Goal: Transaction & Acquisition: Book appointment/travel/reservation

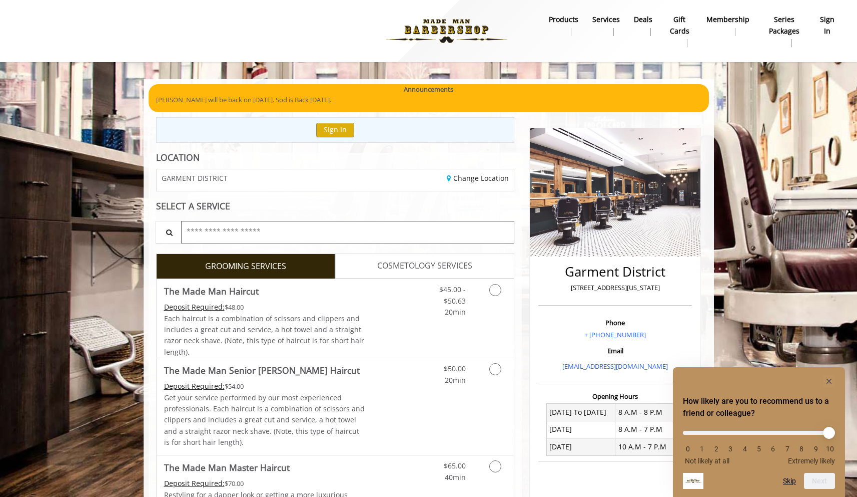
click at [253, 236] on input "text" at bounding box center [348, 232] width 334 height 23
click at [484, 290] on link "Grooming services" at bounding box center [494, 298] width 26 height 39
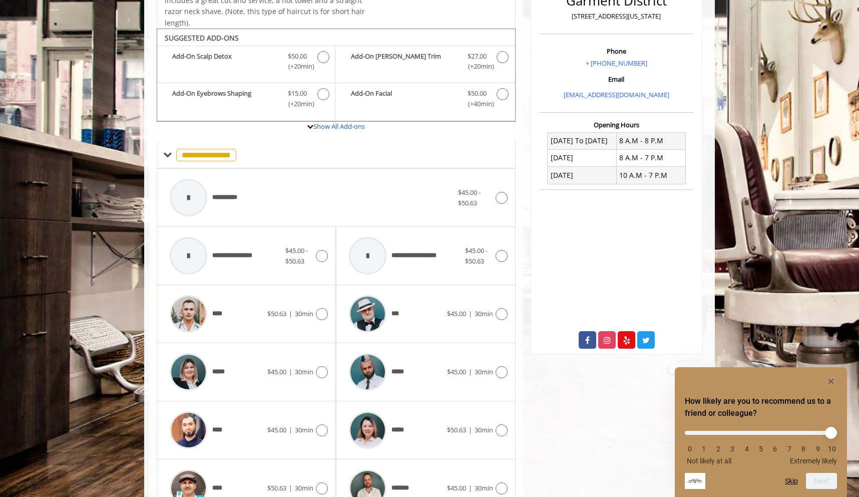
scroll to position [300, 0]
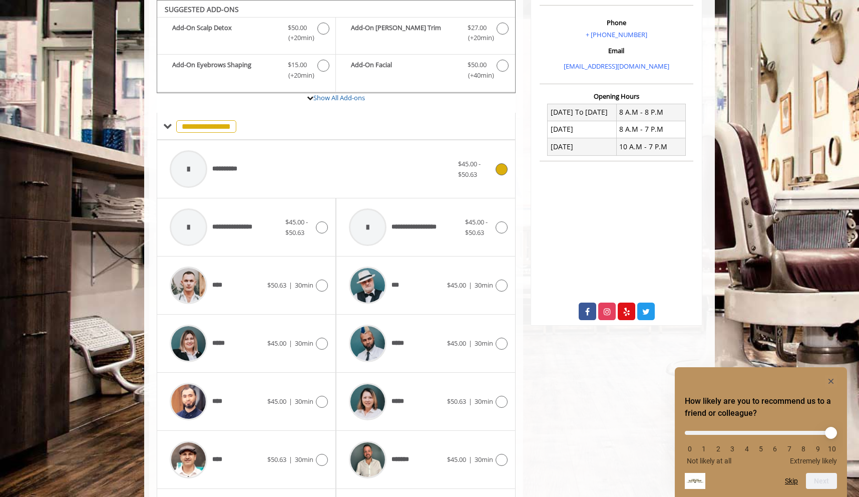
click at [199, 169] on div at bounding box center [189, 169] width 38 height 38
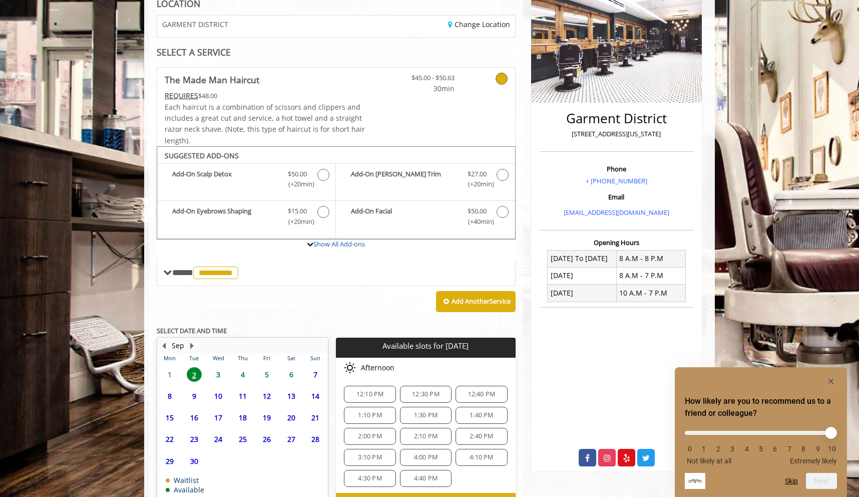
scroll to position [215, 0]
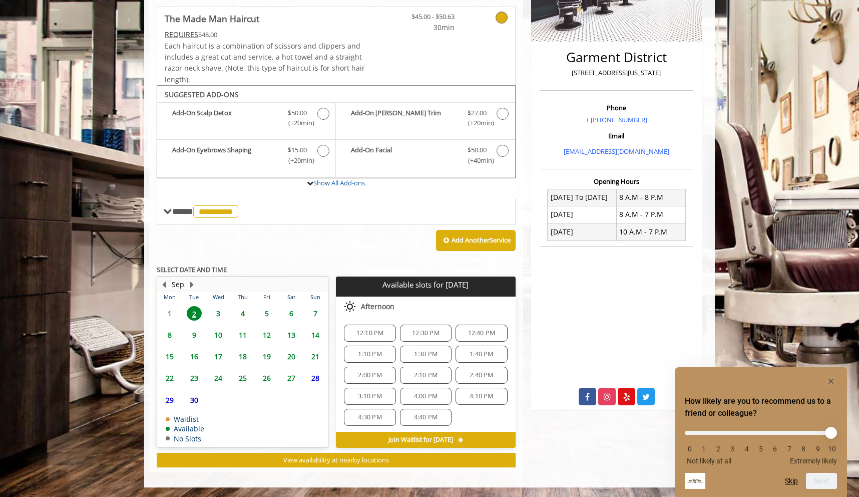
click at [220, 311] on span "3" at bounding box center [218, 313] width 15 height 15
click at [479, 368] on span "6:00 PM" at bounding box center [482, 368] width 24 height 8
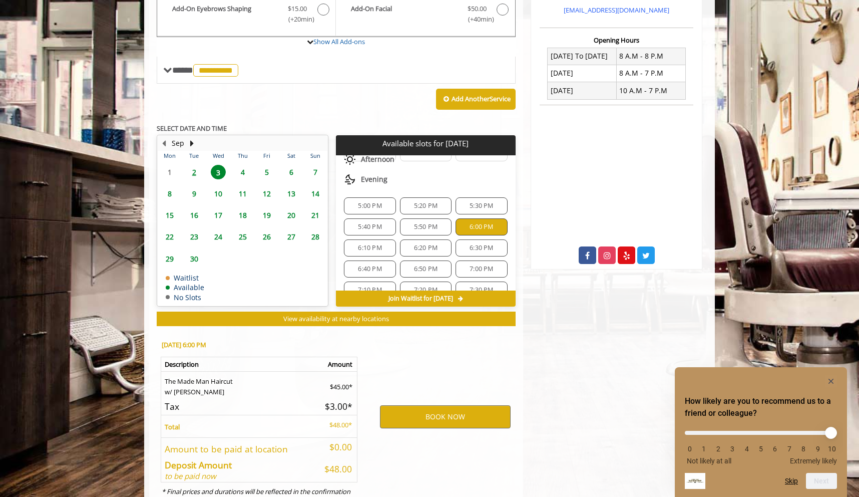
scroll to position [395, 0]
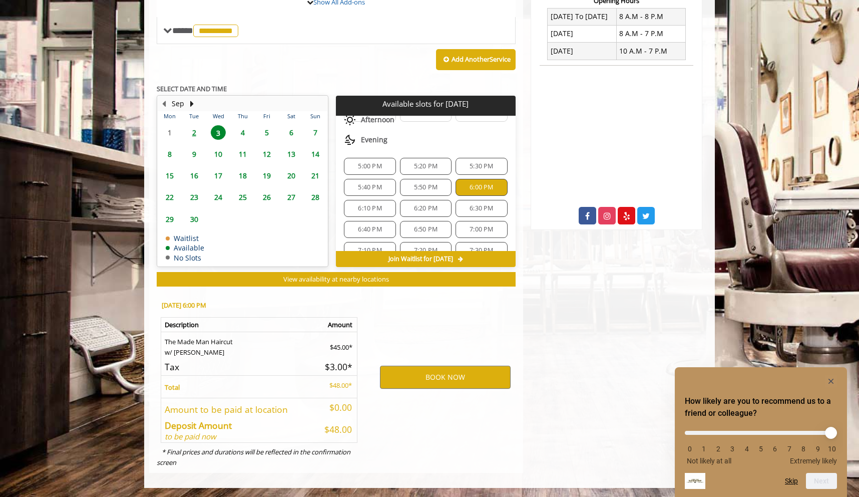
click at [489, 243] on div "7:30 PM" at bounding box center [481, 250] width 52 height 17
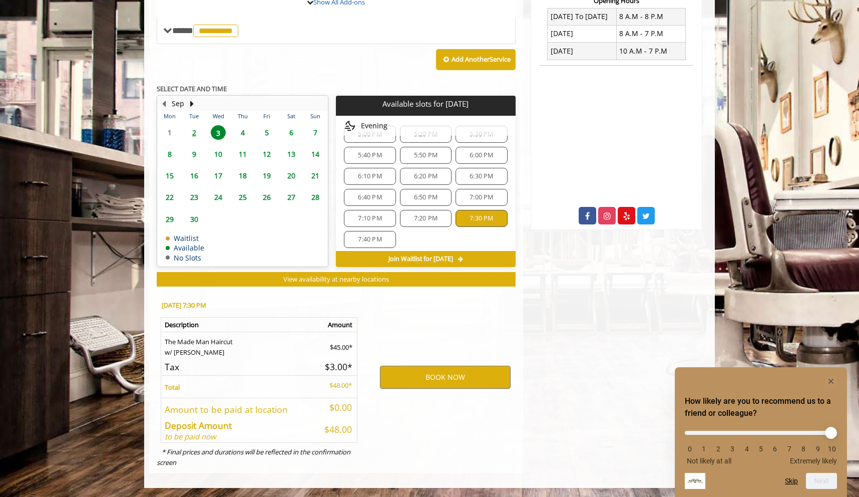
scroll to position [465, 0]
click at [376, 235] on span "7:40 PM" at bounding box center [370, 234] width 24 height 8
click at [424, 219] on div "7:20 PM" at bounding box center [426, 213] width 52 height 17
click at [376, 214] on span "7:10 PM" at bounding box center [370, 213] width 24 height 8
click at [378, 191] on span "6:40 PM" at bounding box center [370, 192] width 24 height 8
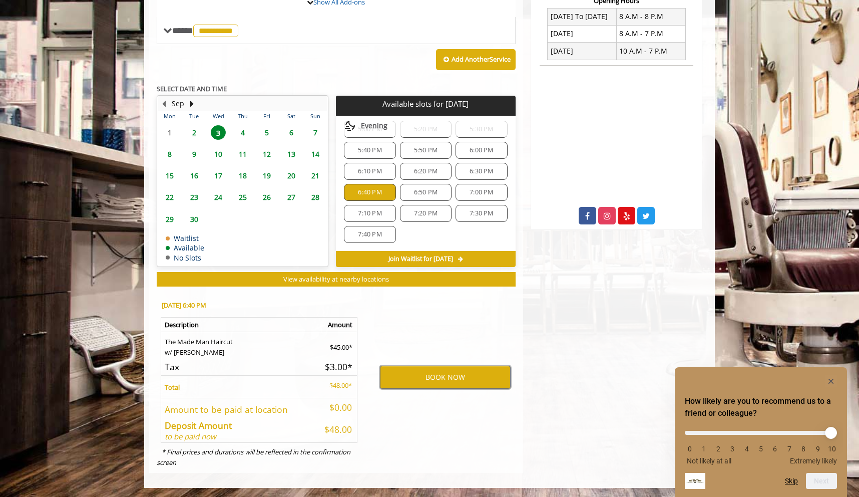
click at [435, 189] on span "6:50 PM" at bounding box center [425, 192] width 43 height 8
click at [289, 171] on span "20" at bounding box center [291, 175] width 15 height 15
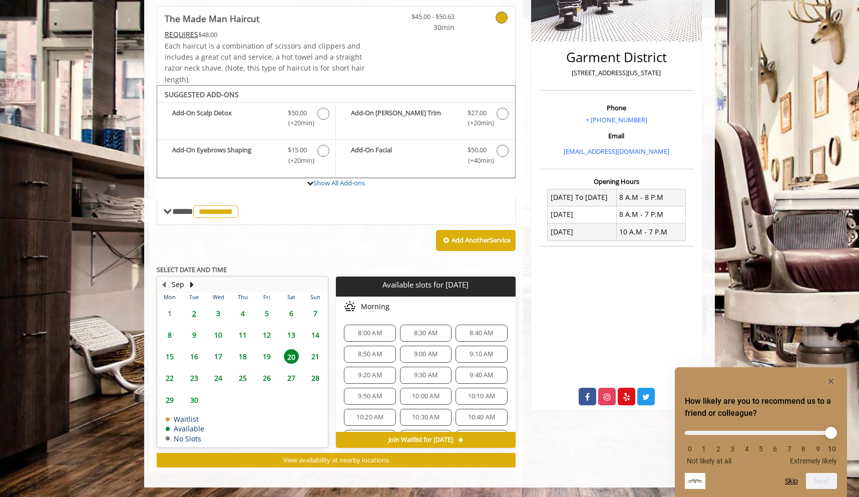
click at [373, 356] on span "8:50 AM" at bounding box center [370, 354] width 24 height 8
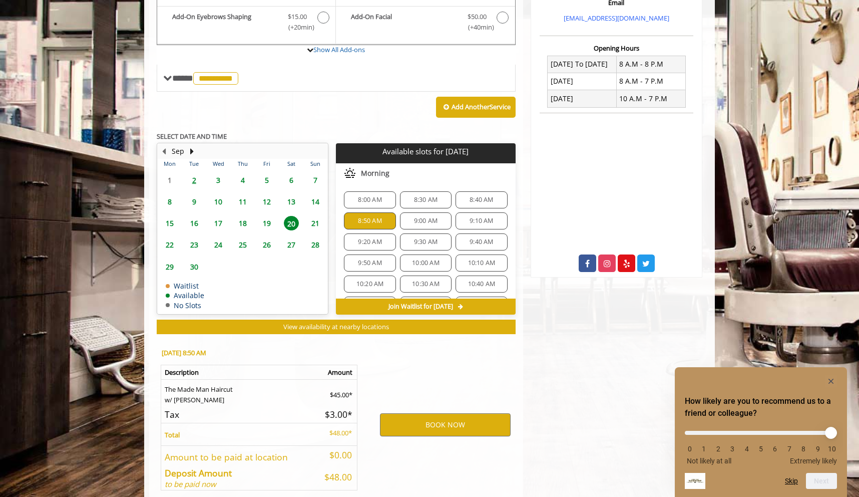
scroll to position [395, 0]
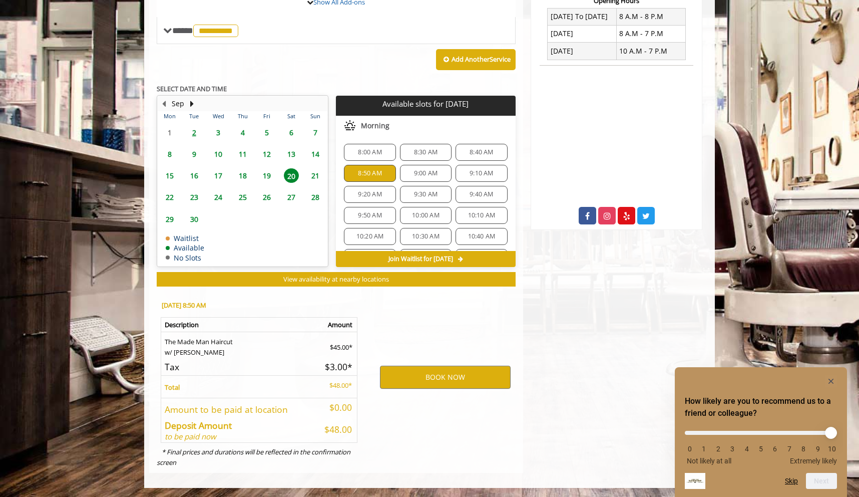
drag, startPoint x: 424, startPoint y: 246, endPoint x: 430, endPoint y: 236, distance: 11.9
click at [426, 243] on div "8:00 AM 8:30 AM 8:40 AM 8:50 AM 9:00 AM 9:10 AM 9:20 AM 9:30 AM 9:40 AM 9:50 AM…" at bounding box center [425, 226] width 179 height 180
click at [431, 233] on span "10:30 AM" at bounding box center [426, 236] width 28 height 8
click at [478, 233] on span "10:40 AM" at bounding box center [482, 236] width 28 height 8
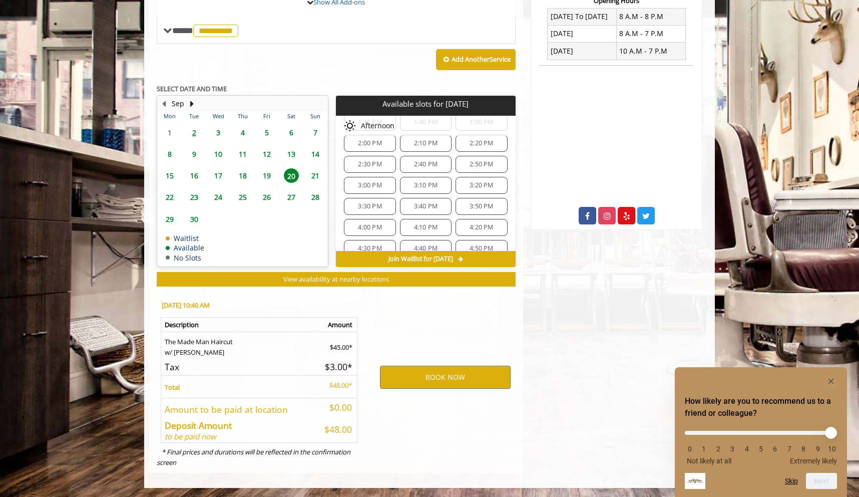
click at [474, 219] on div "4:20 PM" at bounding box center [481, 227] width 52 height 17
click at [375, 244] on span "4:30 PM" at bounding box center [370, 248] width 24 height 8
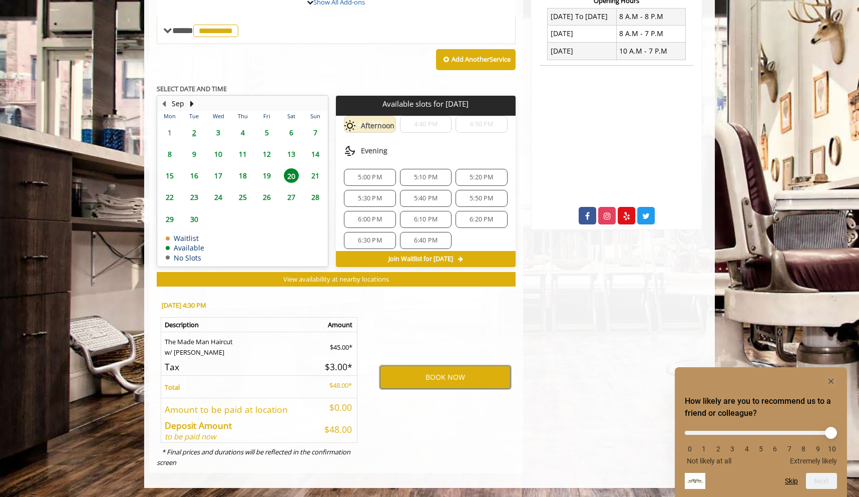
scroll to position [423, 0]
click at [429, 236] on span "6:40 PM" at bounding box center [426, 234] width 24 height 8
